Goal: Information Seeking & Learning: Learn about a topic

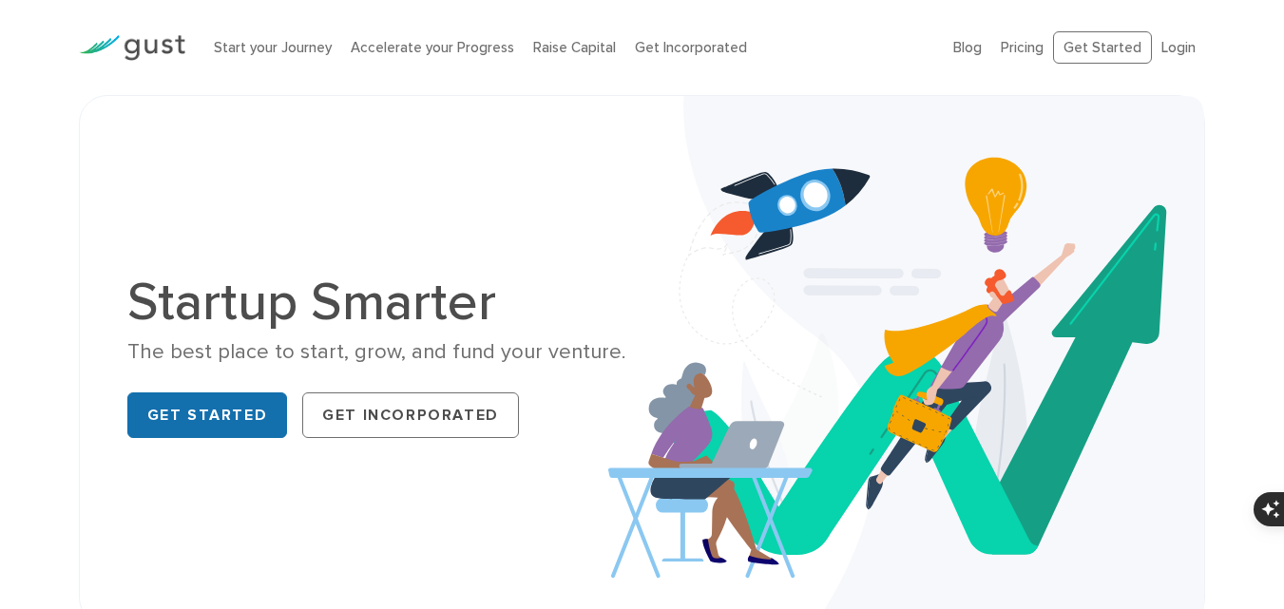
click at [208, 421] on link "Get Started" at bounding box center [207, 416] width 161 height 46
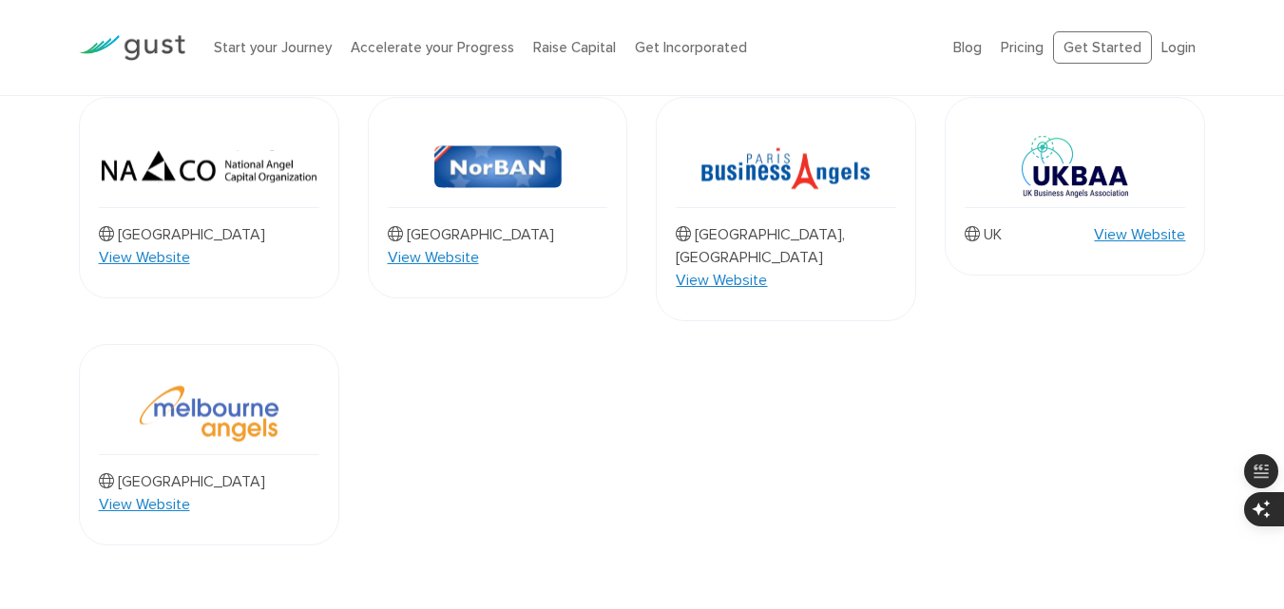
scroll to position [1874, 0]
